Goal: Use online tool/utility: Utilize a website feature to perform a specific function

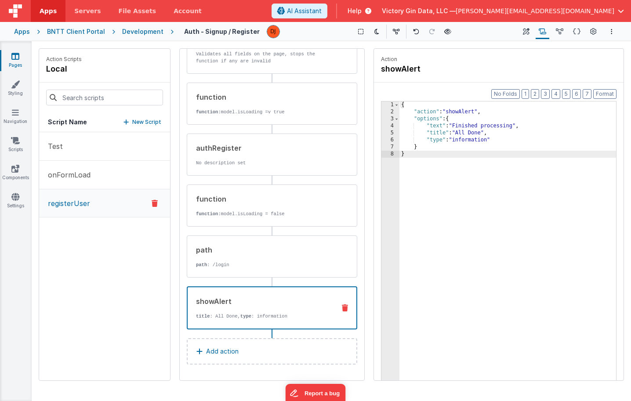
scroll to position [65, 0]
click at [93, 179] on button "onFormLoad" at bounding box center [104, 175] width 131 height 29
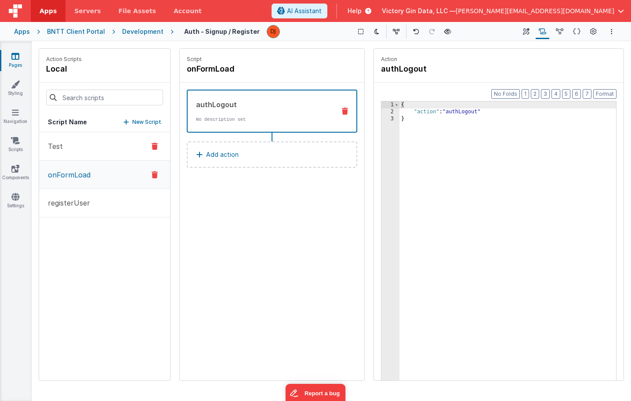
click at [86, 144] on button "Test" at bounding box center [104, 146] width 131 height 29
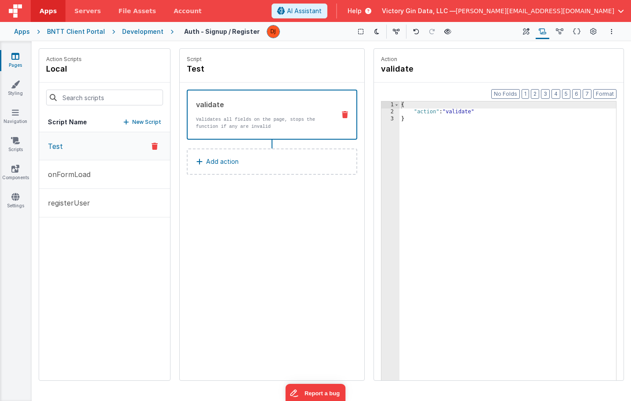
click at [157, 145] on icon at bounding box center [155, 146] width 6 height 11
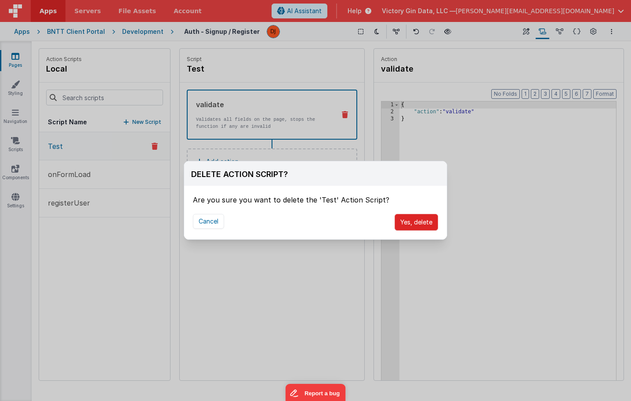
click at [421, 227] on button "Yes, delete" at bounding box center [417, 222] width 44 height 17
select select "registerUser"
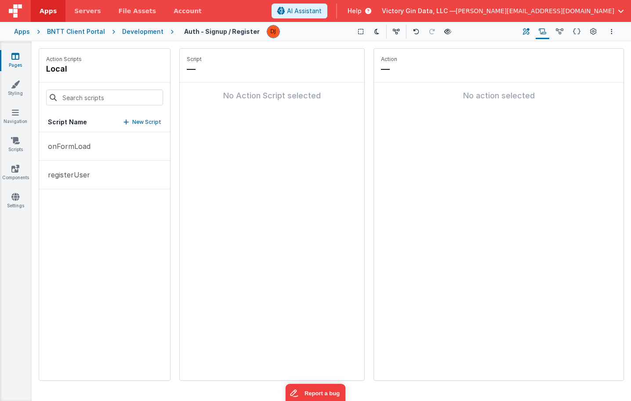
click at [524, 34] on icon at bounding box center [526, 31] width 7 height 9
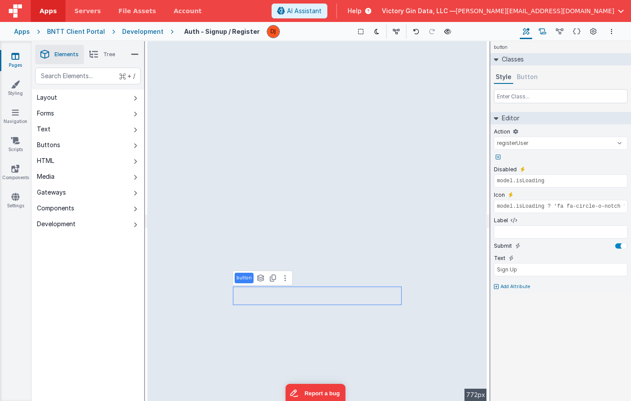
click at [543, 37] on button "Scripts" at bounding box center [543, 31] width 14 height 15
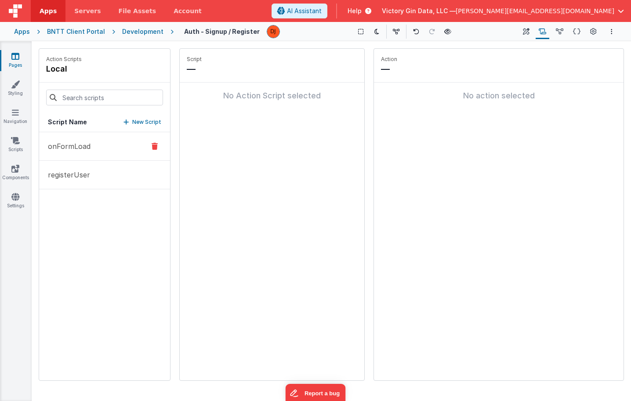
click at [89, 160] on button "onFormLoad" at bounding box center [104, 146] width 131 height 29
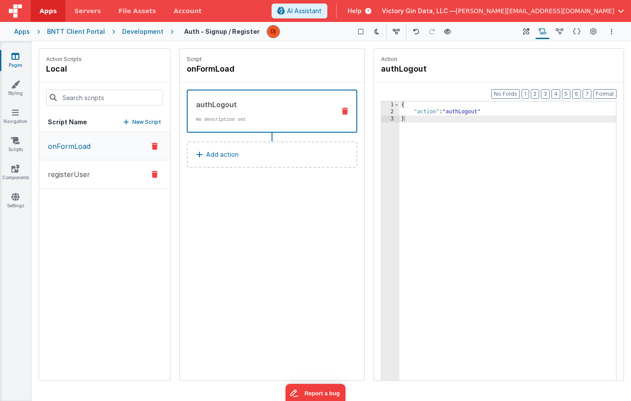
click at [89, 184] on button "registerUser" at bounding box center [104, 174] width 131 height 29
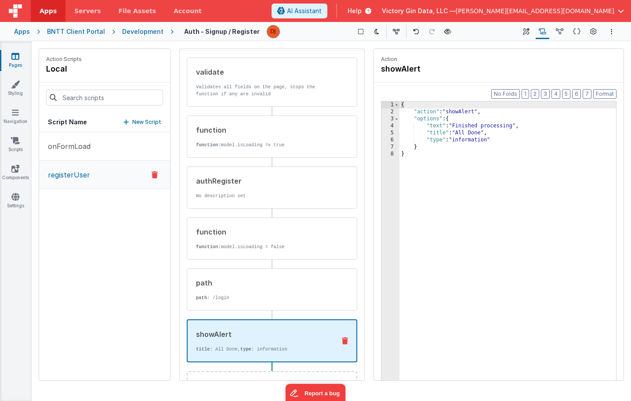
scroll to position [58, 0]
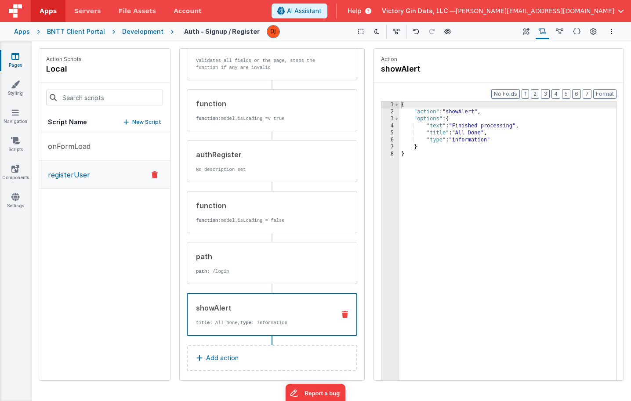
click at [482, 273] on div "{ "action" : "showAlert" , "options" : { "text" : "Finished processing" , "titl…" at bounding box center [508, 262] width 217 height 320
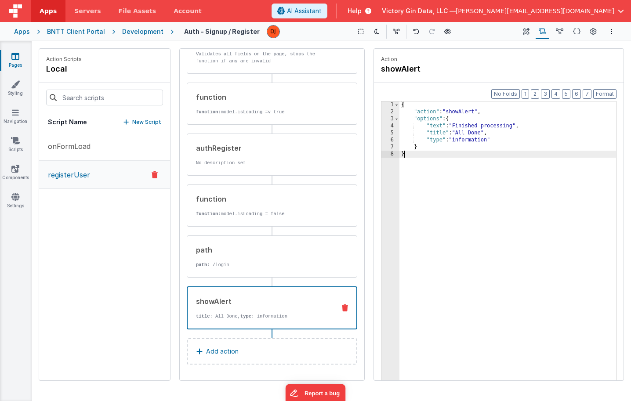
scroll to position [65, 0]
click at [343, 311] on icon at bounding box center [345, 308] width 6 height 7
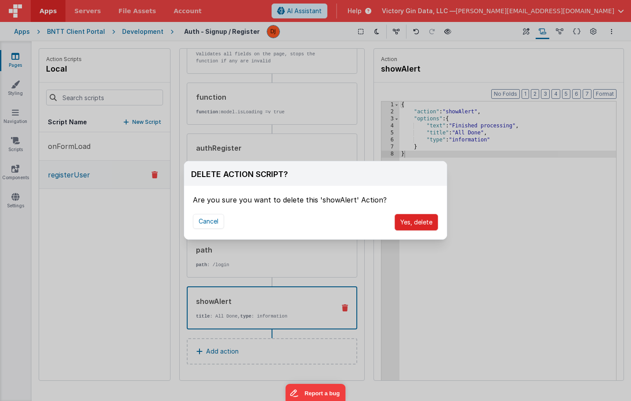
click at [433, 226] on button "Yes, delete" at bounding box center [417, 222] width 44 height 17
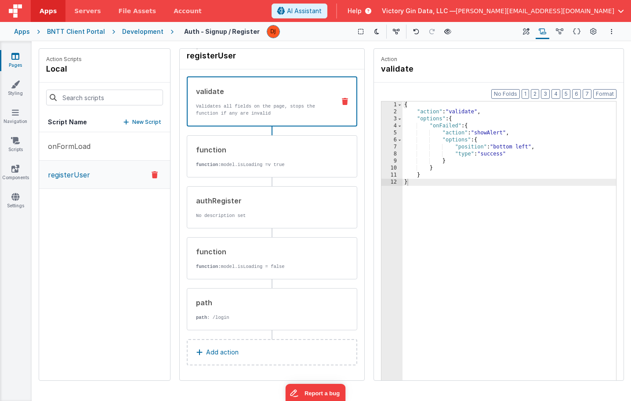
click at [237, 345] on button "Add action" at bounding box center [272, 352] width 171 height 26
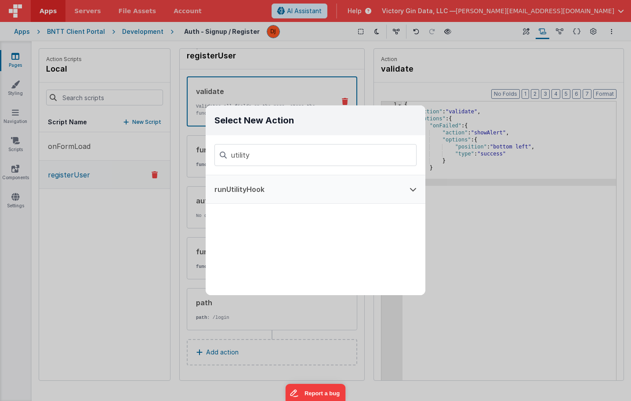
type input "utility"
click at [298, 185] on button "runUtilityHook" at bounding box center [303, 189] width 195 height 28
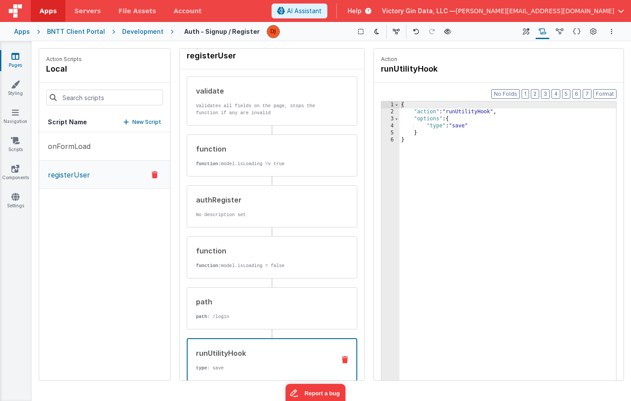
click at [489, 132] on div "{ "action" : "runUtilityHook" , "options" : { "type" : "save" } }" at bounding box center [508, 262] width 217 height 320
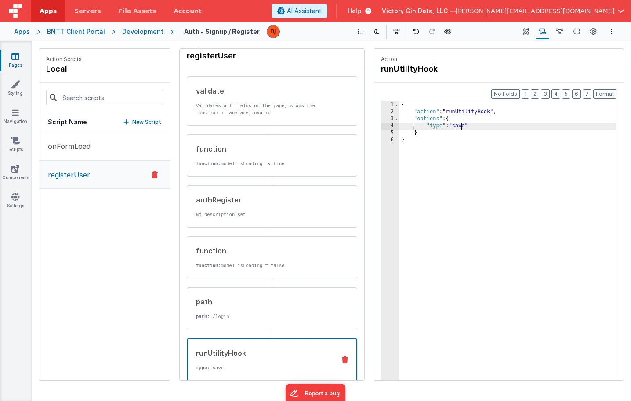
click at [461, 129] on div "{ "action" : "runUtilityHook" , "options" : { "type" : "save" } }" at bounding box center [508, 262] width 217 height 320
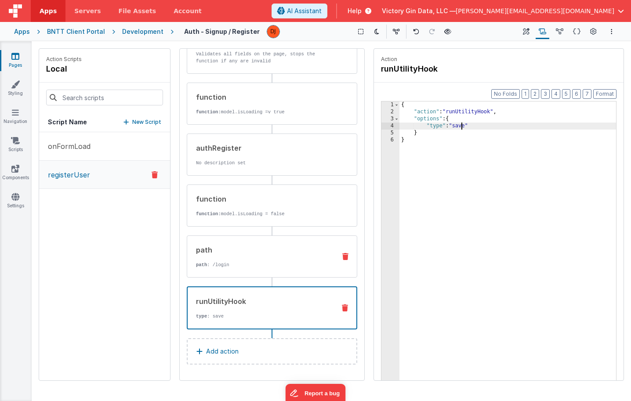
scroll to position [65, 0]
click at [461, 127] on div "{ "action" : "runUtilityHook" , "options" : { "type" : "save" } }" at bounding box center [508, 262] width 217 height 320
click at [512, 179] on div "{ "action" : "runUtilityHook" , "options" : { "type" : "register" } }" at bounding box center [508, 262] width 217 height 320
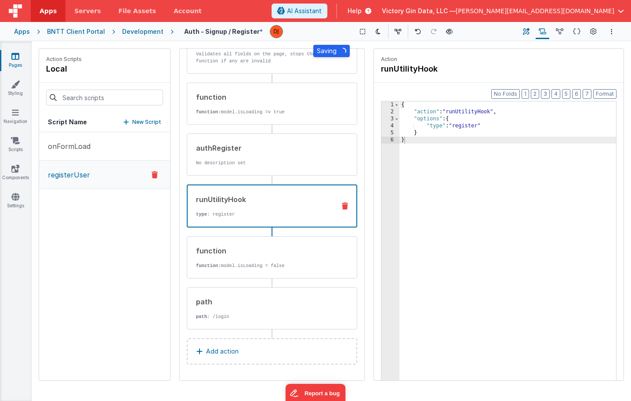
click at [529, 32] on icon at bounding box center [526, 31] width 7 height 9
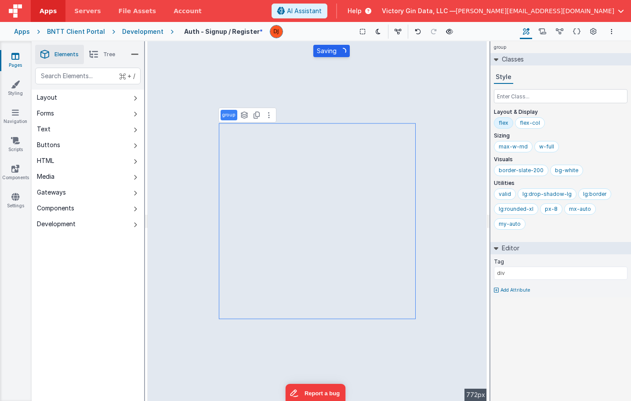
click at [108, 52] on span "Tree" at bounding box center [109, 54] width 12 height 7
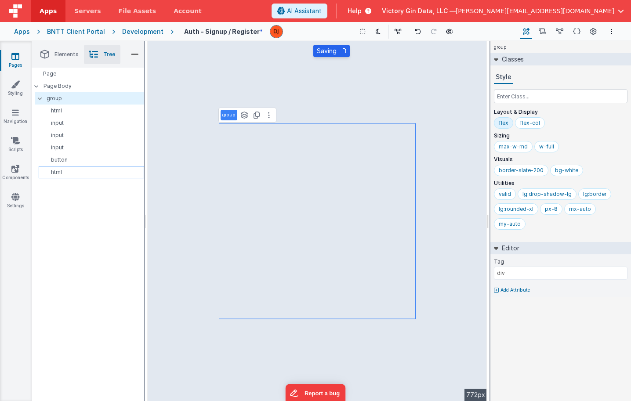
click at [66, 177] on div "html" at bounding box center [91, 172] width 105 height 12
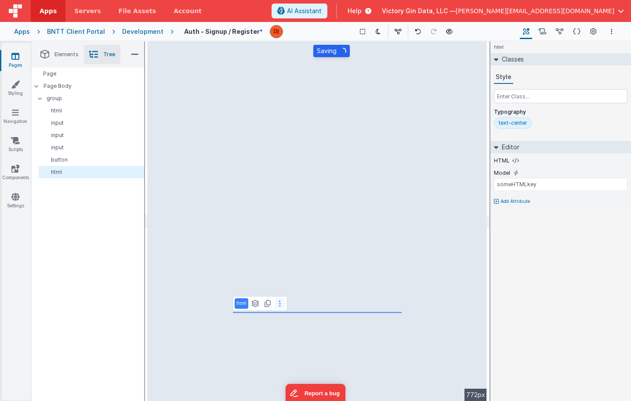
click at [277, 304] on button at bounding box center [280, 303] width 11 height 11
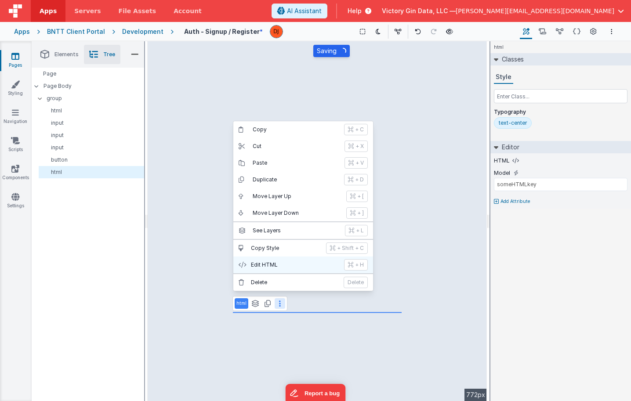
click at [286, 267] on p "Edit HTML" at bounding box center [295, 265] width 88 height 7
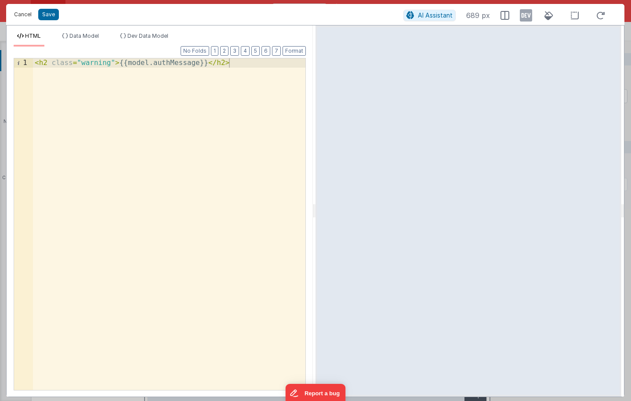
click at [11, 19] on button "Cancel" at bounding box center [23, 14] width 26 height 12
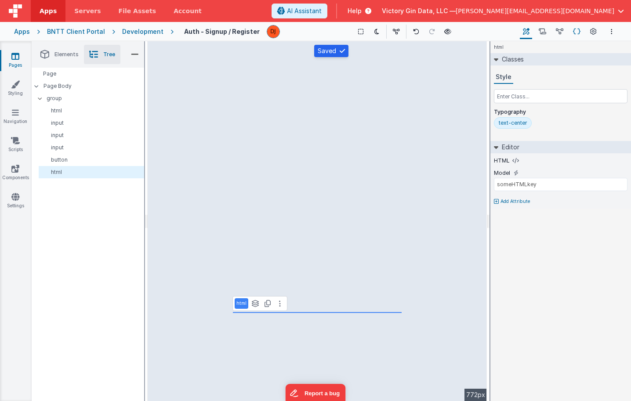
click at [573, 29] on icon at bounding box center [576, 31] width 7 height 9
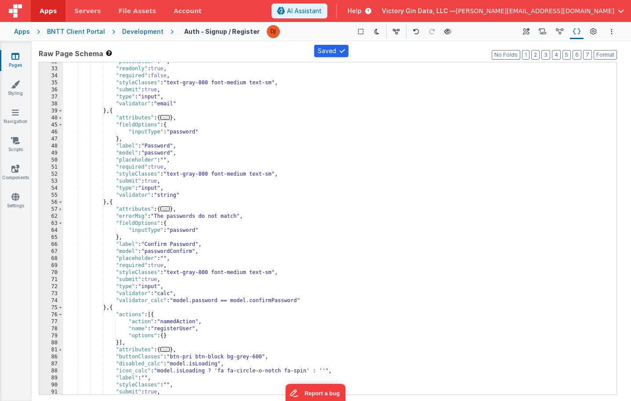
scroll to position [244, 0]
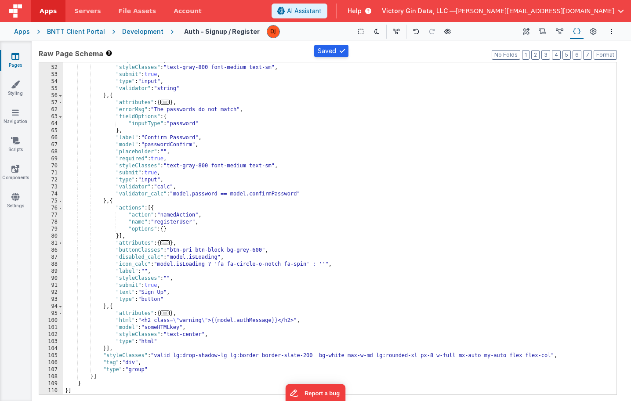
click at [202, 347] on div ""required" : true , "styleClasses" : "text-gray-800 font-medium text-sm" , "sub…" at bounding box center [339, 230] width 553 height 346
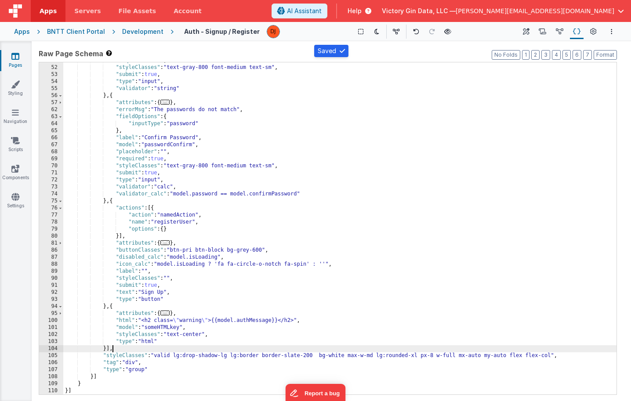
click at [200, 342] on div ""required" : true , "styleClasses" : "text-gray-800 font-medium text-sm" , "sub…" at bounding box center [339, 230] width 553 height 346
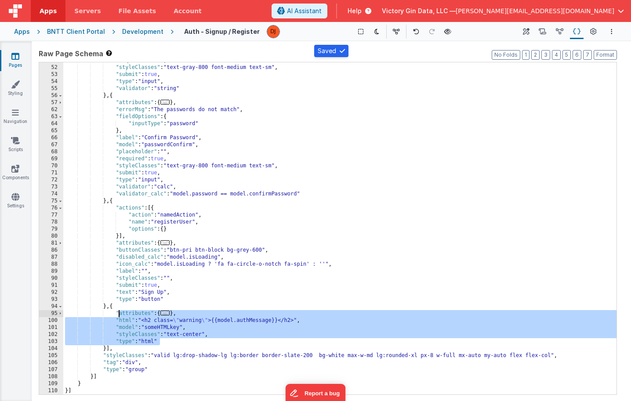
drag, startPoint x: 182, startPoint y: 342, endPoint x: 120, endPoint y: 315, distance: 67.7
click at [120, 315] on div ""required" : true , "styleClasses" : "text-gray-800 font-medium text-sm" , "sub…" at bounding box center [339, 230] width 553 height 346
click at [526, 30] on icon at bounding box center [526, 31] width 7 height 9
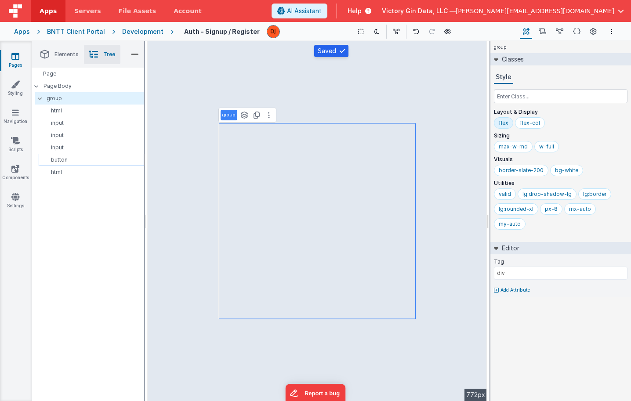
click at [65, 161] on p "button" at bounding box center [93, 159] width 102 height 7
select select "registerUser"
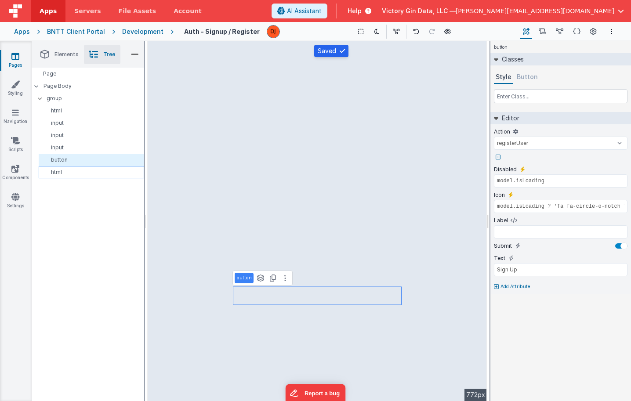
click at [65, 172] on p "html" at bounding box center [93, 172] width 102 height 7
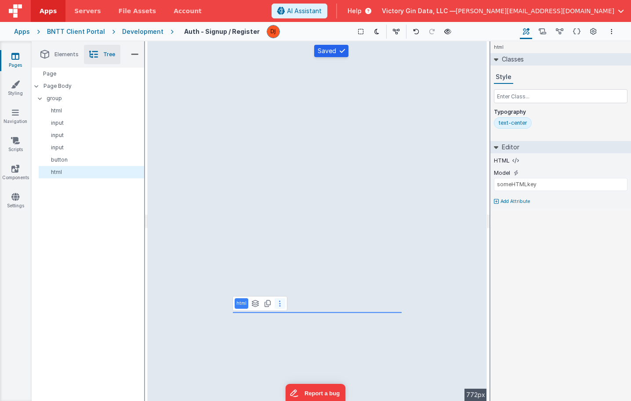
click at [280, 304] on icon at bounding box center [280, 303] width 2 height 7
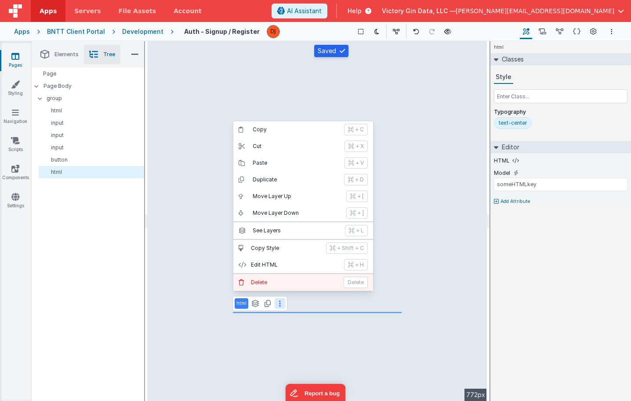
click at [291, 281] on p "Delete" at bounding box center [294, 282] width 87 height 7
